Goal: Transaction & Acquisition: Book appointment/travel/reservation

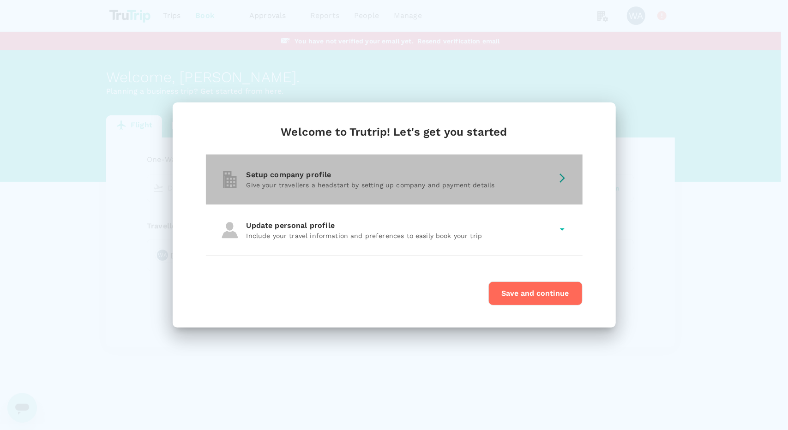
click at [410, 191] on div "Setup company profile Give your travellers a headstart by setting up company an…" at bounding box center [394, 180] width 377 height 50
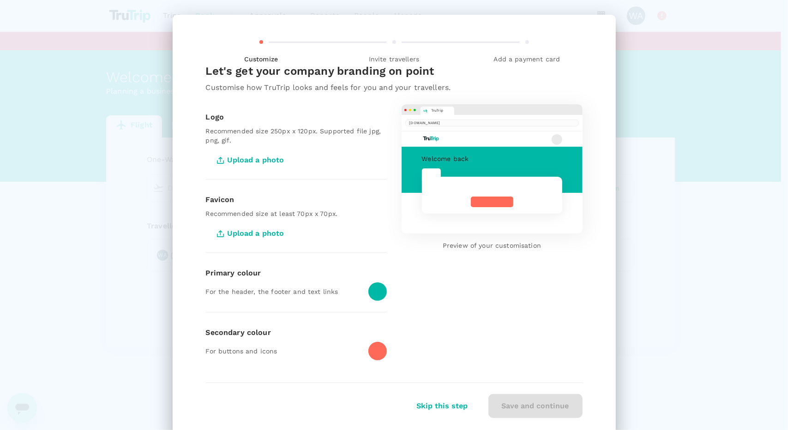
click at [448, 409] on button "Skip this step" at bounding box center [442, 406] width 77 height 23
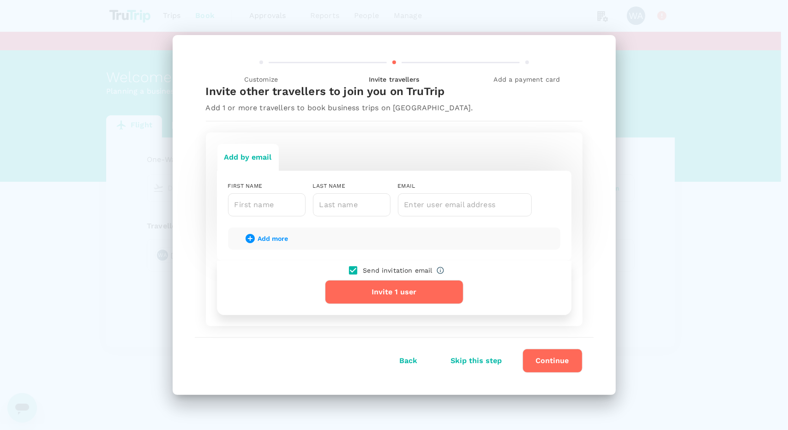
click at [490, 359] on button "Skip this step" at bounding box center [476, 360] width 77 height 23
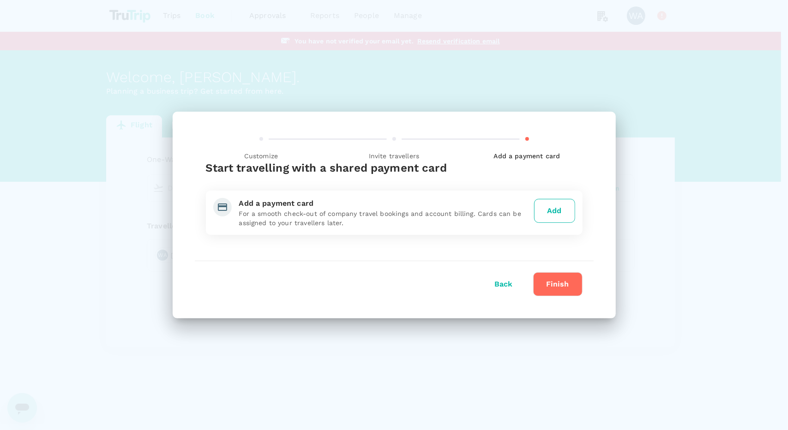
click at [501, 283] on button "Back" at bounding box center [504, 284] width 44 height 23
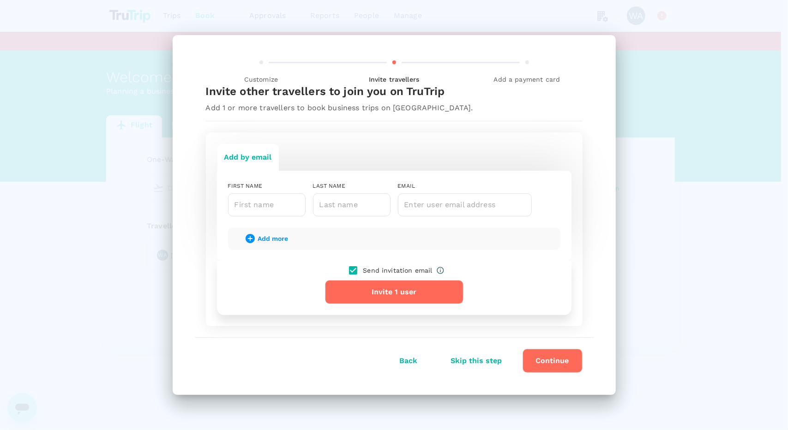
click at [409, 359] on button "Back" at bounding box center [409, 360] width 44 height 23
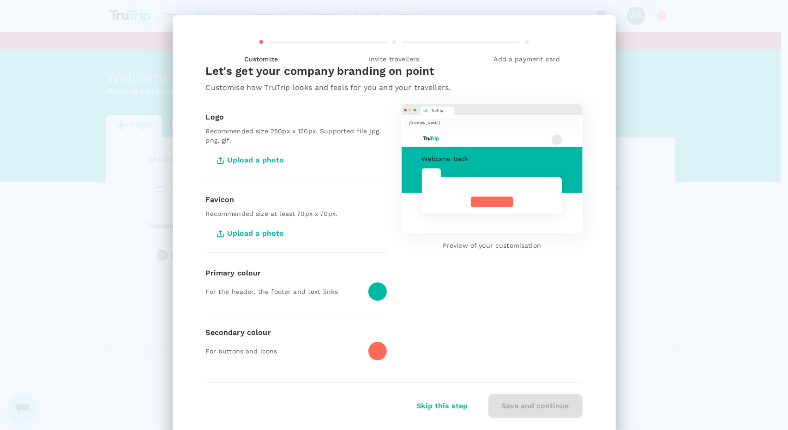
click at [431, 418] on div "Customize Invite travellers Add a payment card Let's get your company branding …" at bounding box center [394, 227] width 443 height 425
click at [432, 416] on button "Skip this step" at bounding box center [442, 406] width 77 height 23
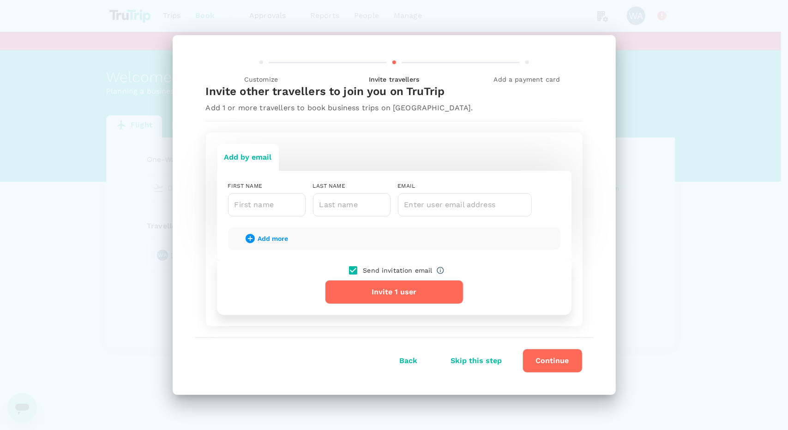
click at [406, 357] on button "Back" at bounding box center [409, 360] width 44 height 23
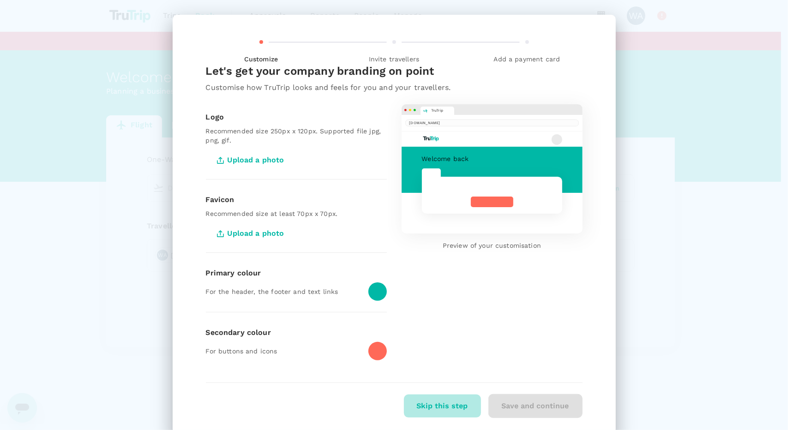
click at [432, 401] on button "Skip this step" at bounding box center [442, 406] width 77 height 23
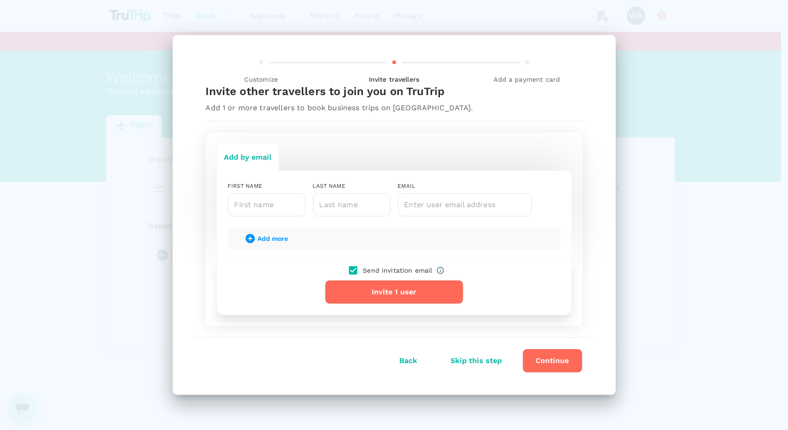
click at [224, 69] on span "Customize" at bounding box center [261, 75] width 126 height 17
click at [257, 66] on span "Customize" at bounding box center [261, 70] width 126 height 27
click at [484, 359] on button "Skip this step" at bounding box center [476, 360] width 77 height 23
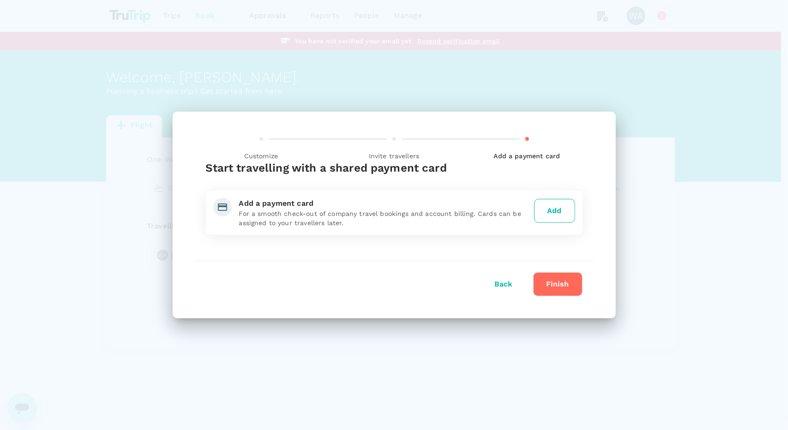
click at [542, 291] on button "Finish" at bounding box center [557, 284] width 49 height 24
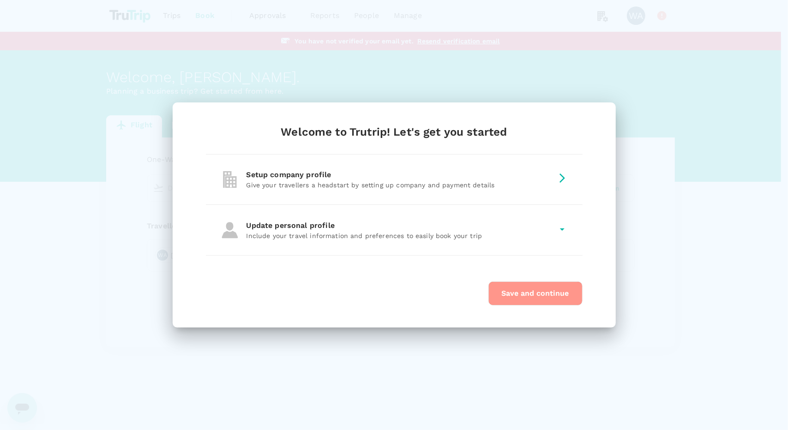
click at [549, 303] on button "Save and continue" at bounding box center [535, 293] width 94 height 24
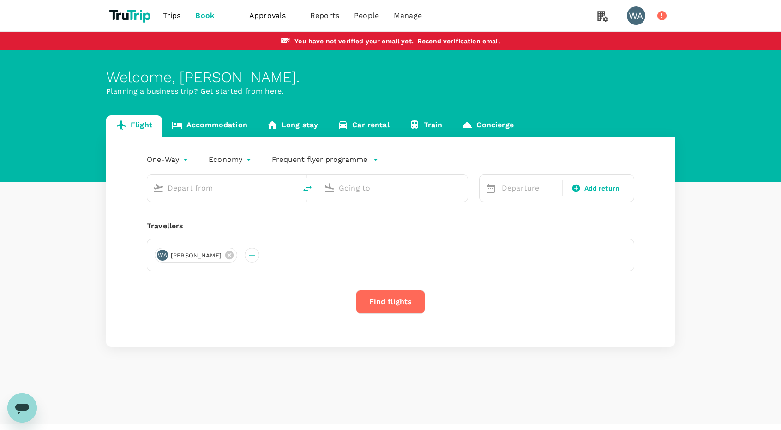
click at [194, 186] on input "text" at bounding box center [222, 188] width 109 height 14
click at [194, 224] on p "Singapore Changi" at bounding box center [237, 224] width 164 height 9
type input "singa"
type input "Singapore Changi (SIN)"
click at [368, 189] on input "text" at bounding box center [393, 188] width 109 height 14
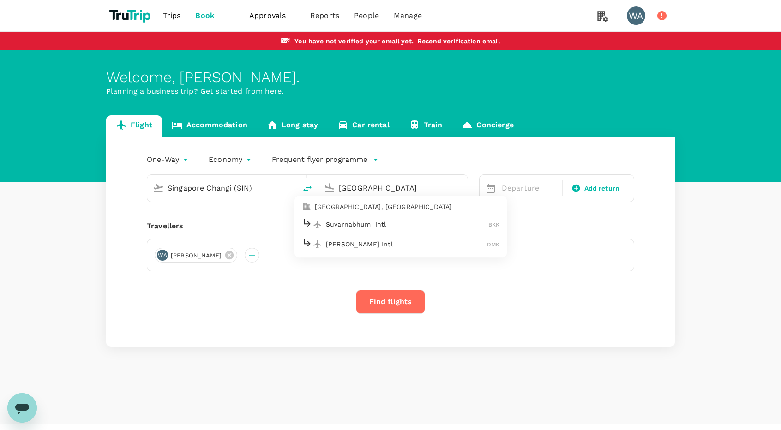
click at [362, 217] on div "Suvarnabhumi Intl BKK" at bounding box center [400, 224] width 197 height 14
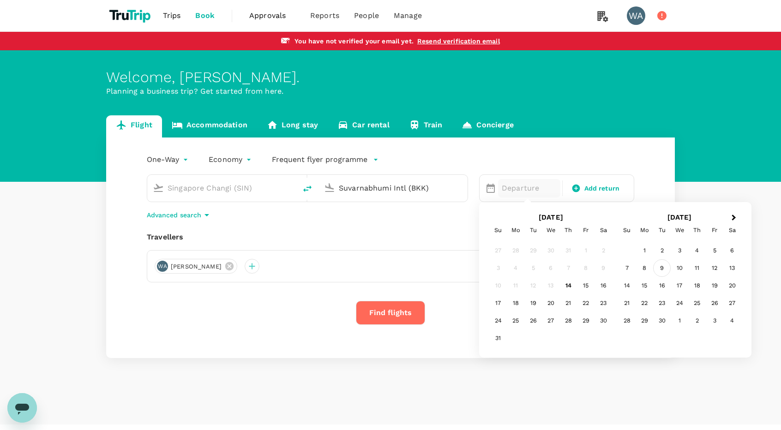
type input "Suvarnabhumi Intl (BKK)"
click at [662, 272] on div "9" at bounding box center [662, 268] width 18 height 18
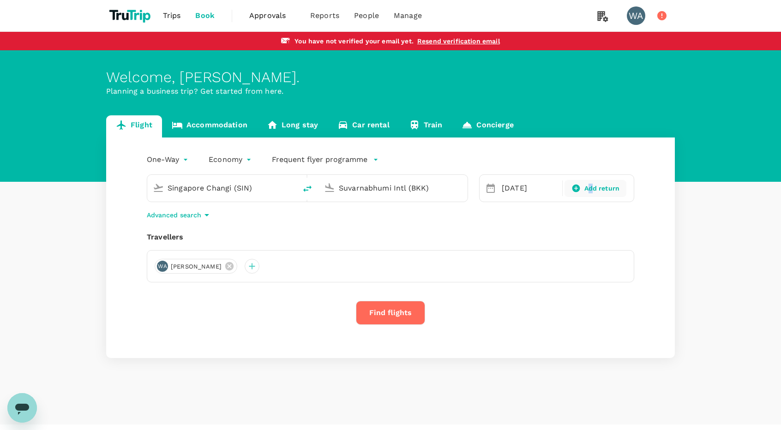
click at [591, 194] on div "Add return" at bounding box center [595, 188] width 62 height 17
type input "roundtrip"
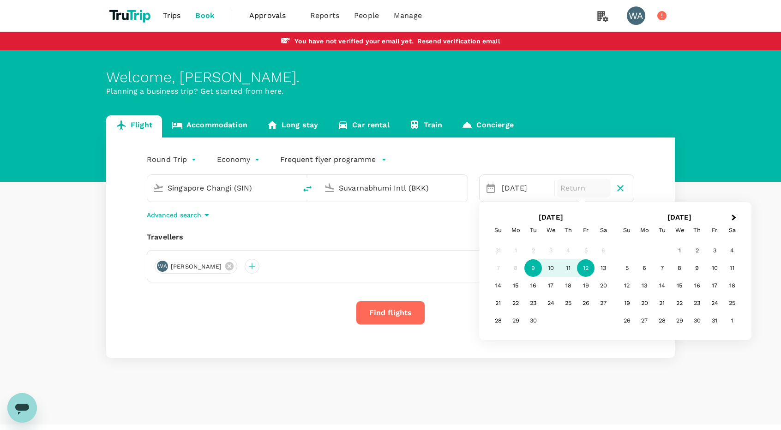
click at [592, 269] on div "12" at bounding box center [586, 268] width 18 height 18
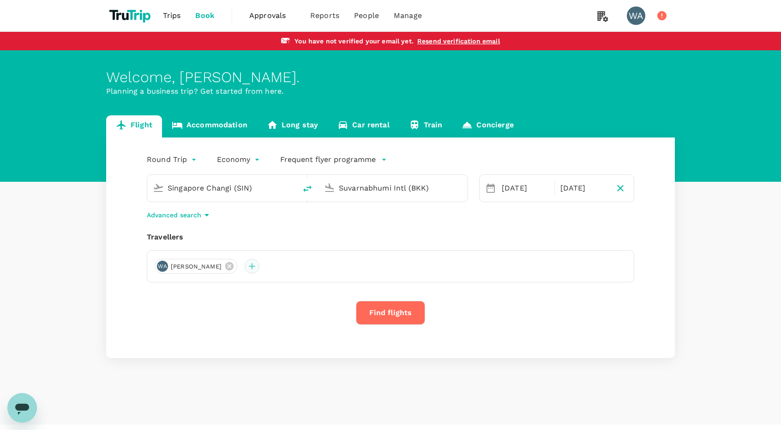
click at [245, 269] on div at bounding box center [252, 266] width 15 height 15
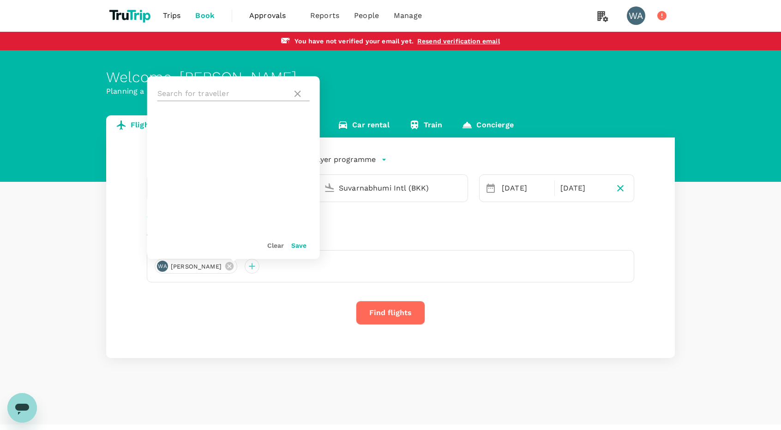
click at [301, 92] on icon at bounding box center [297, 93] width 11 height 11
click at [297, 93] on icon at bounding box center [297, 93] width 6 height 6
click at [277, 242] on button "Clear" at bounding box center [275, 245] width 17 height 7
click at [300, 90] on icon at bounding box center [297, 93] width 11 height 11
click at [296, 90] on icon at bounding box center [297, 93] width 11 height 11
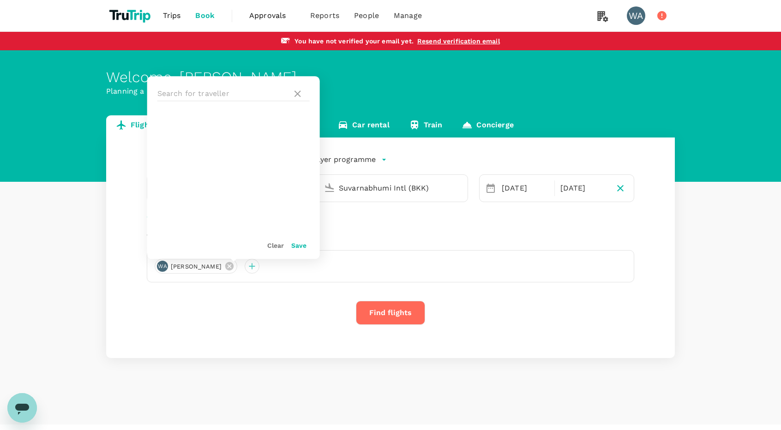
click at [275, 248] on button "Clear" at bounding box center [275, 245] width 17 height 7
click at [292, 244] on button "Save" at bounding box center [298, 245] width 15 height 7
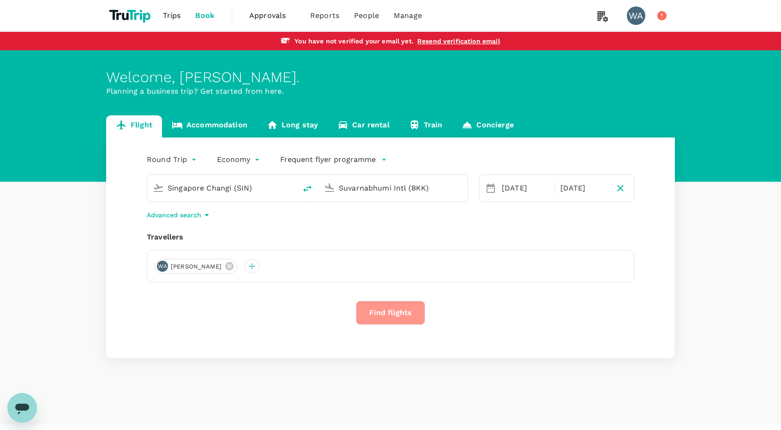
click at [395, 317] on button "Find flights" at bounding box center [390, 313] width 69 height 24
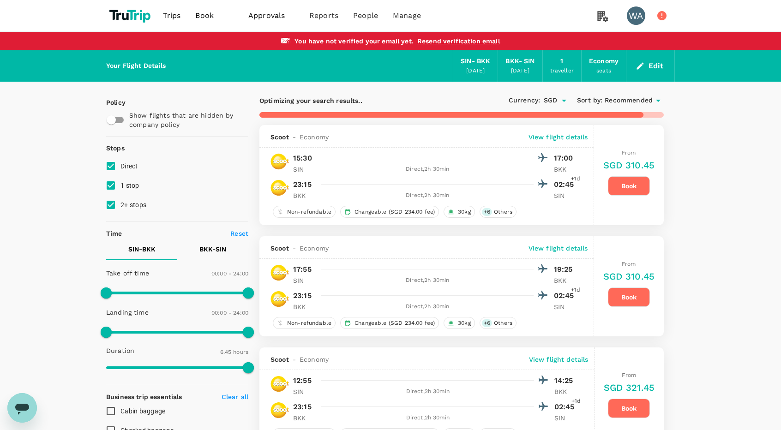
type input "895"
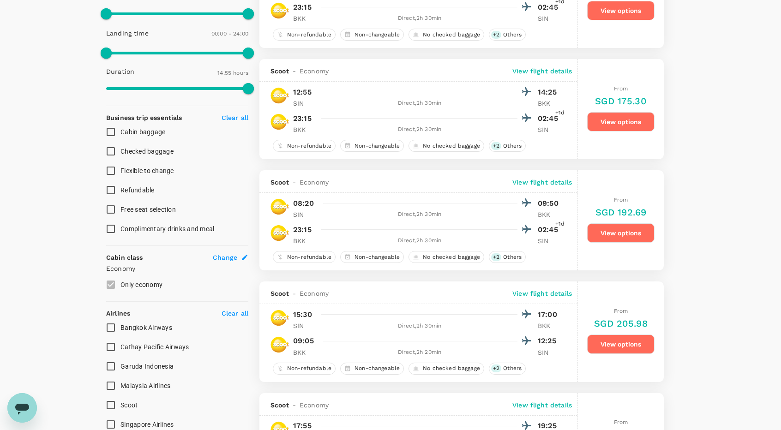
scroll to position [277, 0]
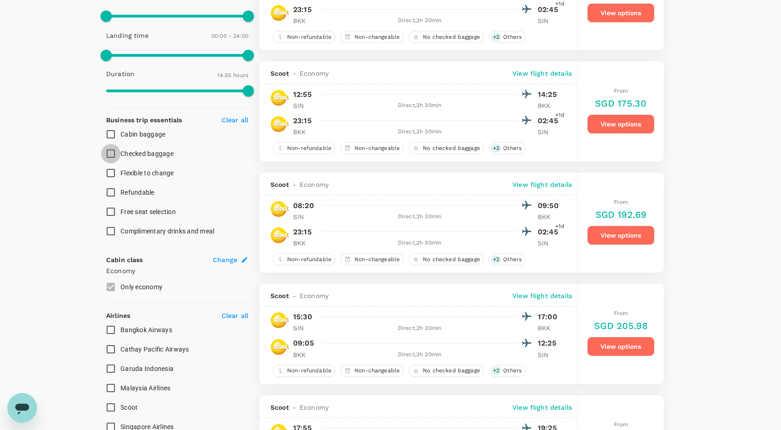
click at [108, 155] on input "Checked baggage" at bounding box center [110, 153] width 19 height 19
checkbox input "true"
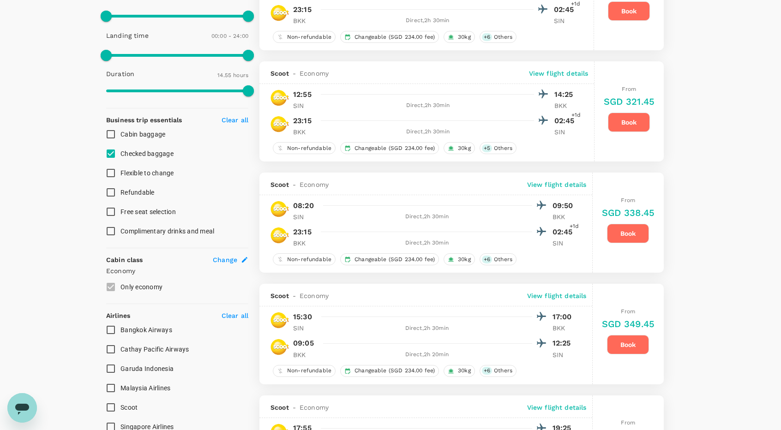
type input "SGD"
click at [113, 134] on input "Cabin baggage" at bounding box center [110, 134] width 19 height 19
checkbox input "true"
type input "SGD"
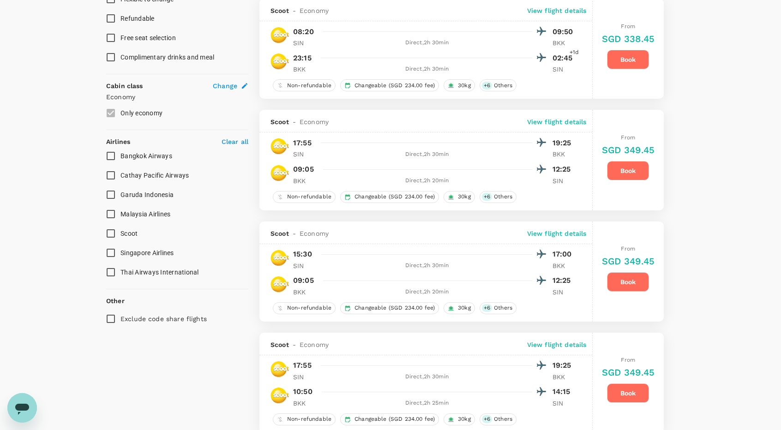
scroll to position [461, 0]
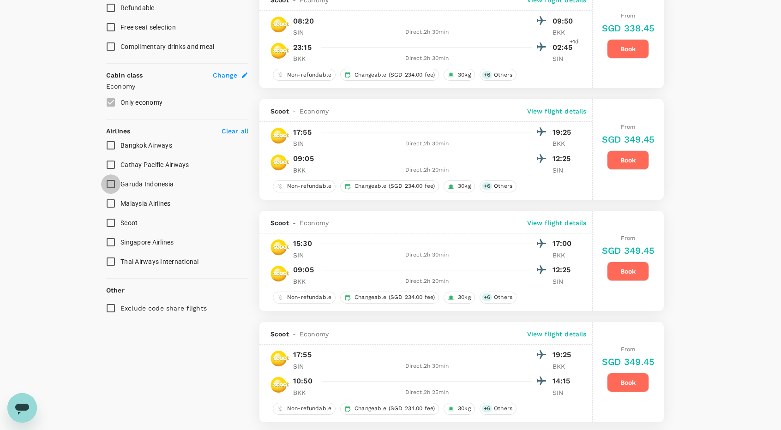
click at [112, 187] on input "Garuda Indonesia" at bounding box center [110, 183] width 19 height 19
checkbox input "true"
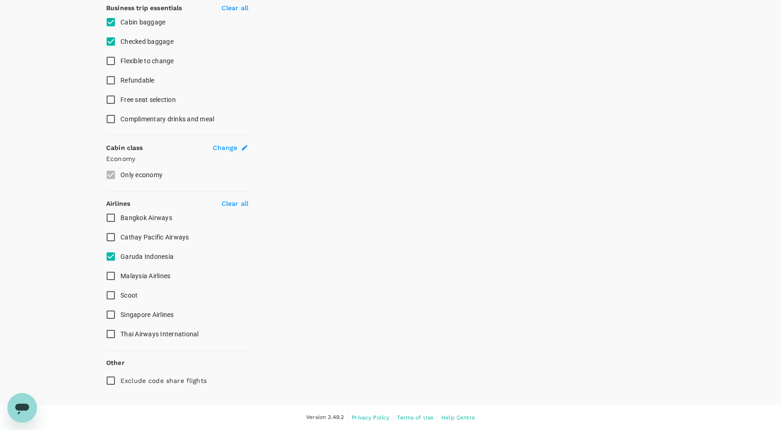
scroll to position [387, 0]
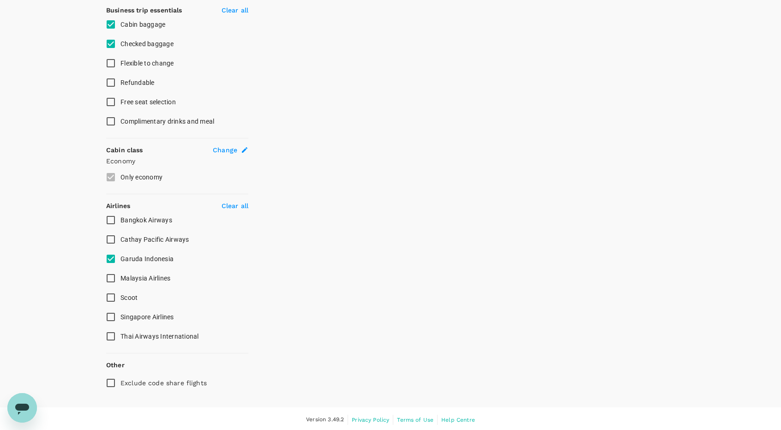
click at [110, 296] on input "Scoot" at bounding box center [110, 297] width 19 height 19
checkbox input "false"
checkbox input "true"
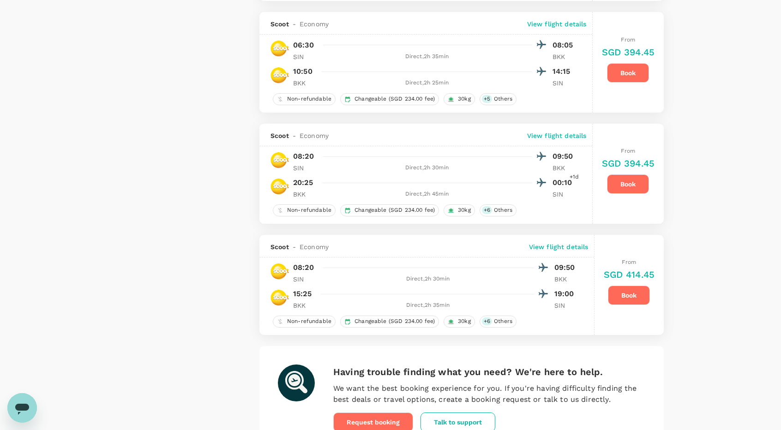
scroll to position [2093, 0]
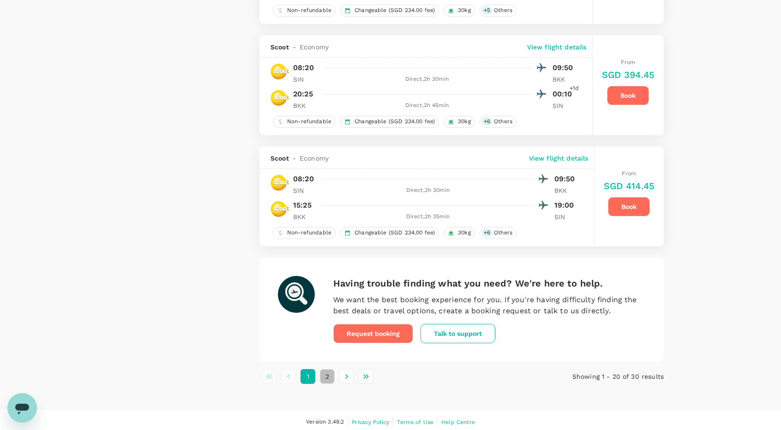
click at [329, 369] on button "2" at bounding box center [327, 376] width 15 height 15
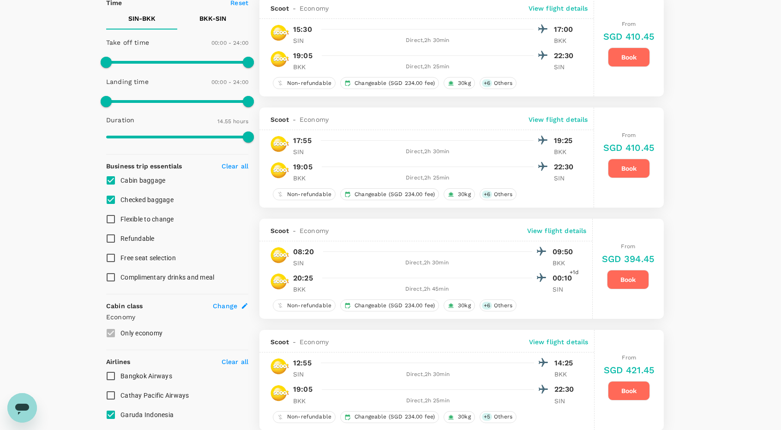
scroll to position [0, 0]
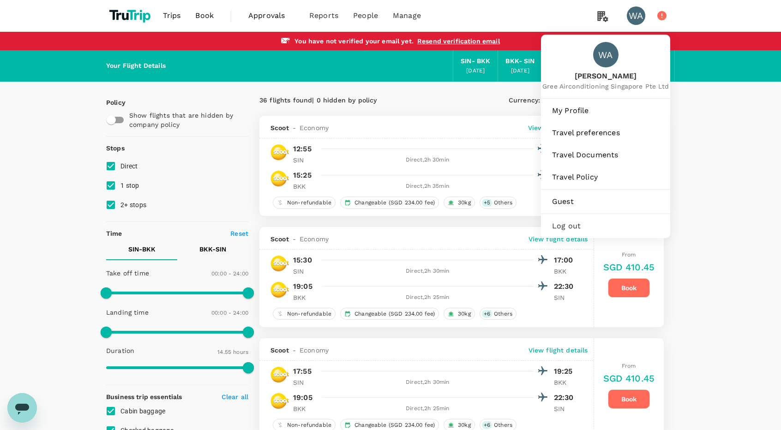
click at [657, 16] on icon at bounding box center [661, 15] width 11 height 11
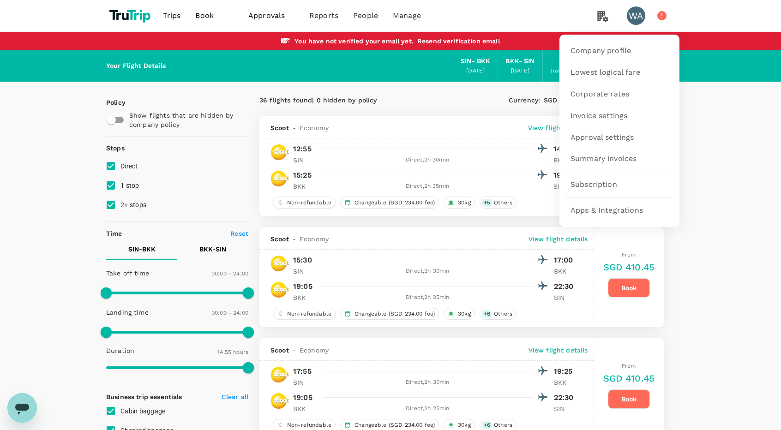
click at [608, 22] on icon at bounding box center [602, 15] width 18 height 19
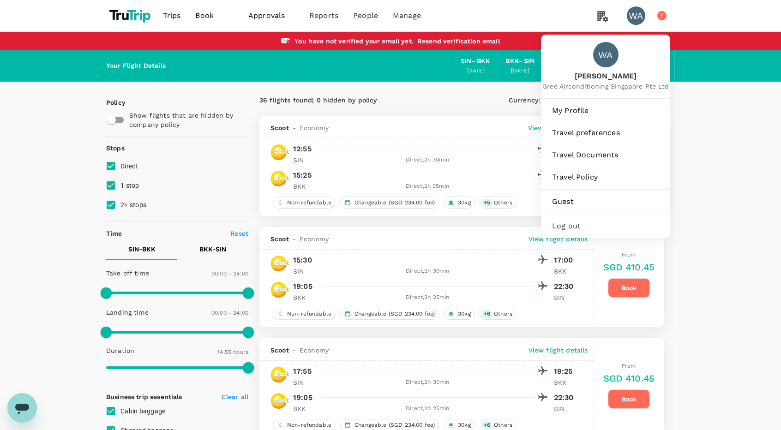
click at [606, 221] on span "Log out" at bounding box center [605, 226] width 107 height 11
